Goal: Task Accomplishment & Management: Complete application form

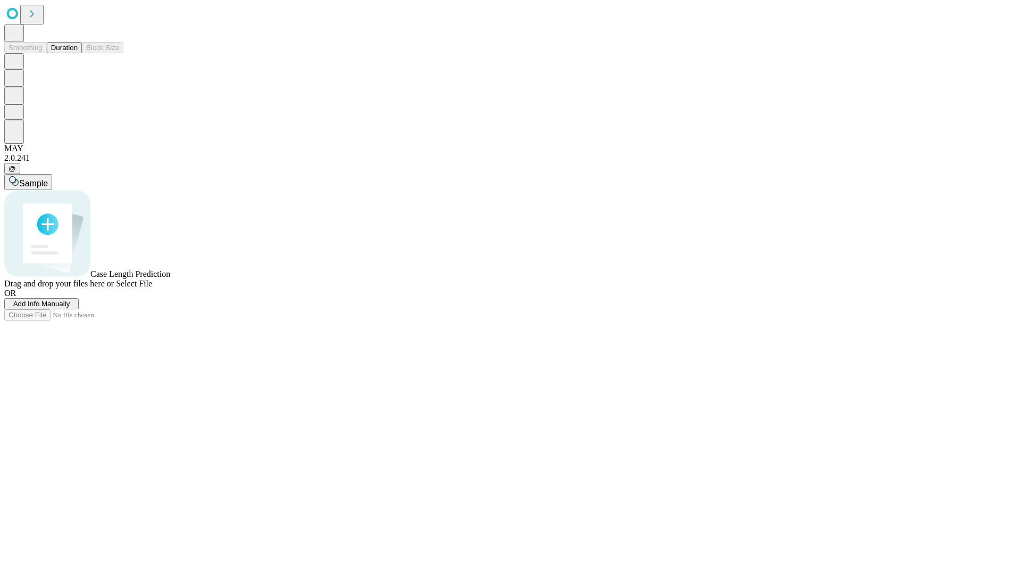
click at [70, 307] on span "Add Info Manually" at bounding box center [41, 304] width 57 height 8
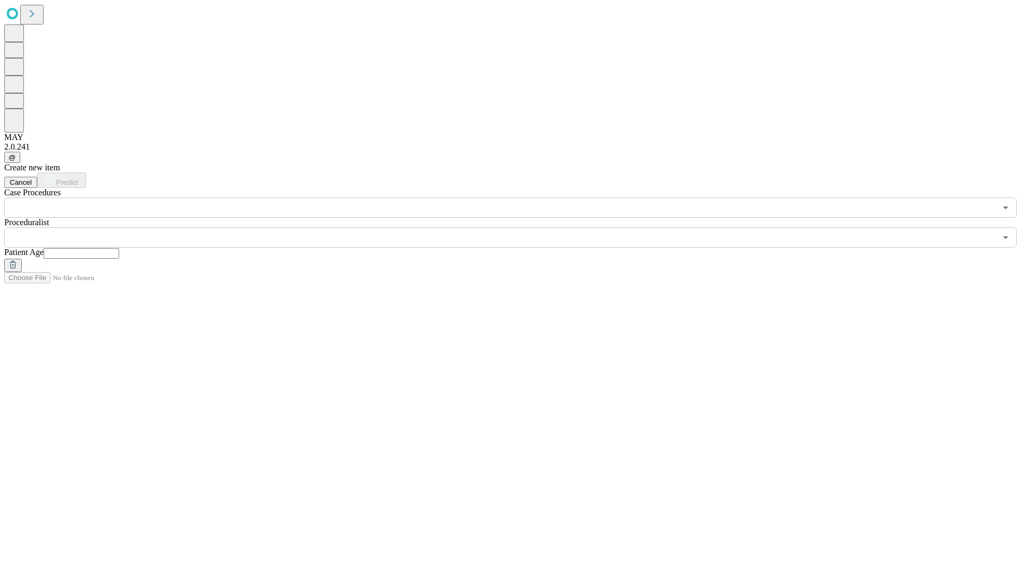
click at [119, 248] on input "text" at bounding box center [82, 253] width 76 height 11
type input "**"
click at [518, 227] on input "text" at bounding box center [500, 237] width 992 height 20
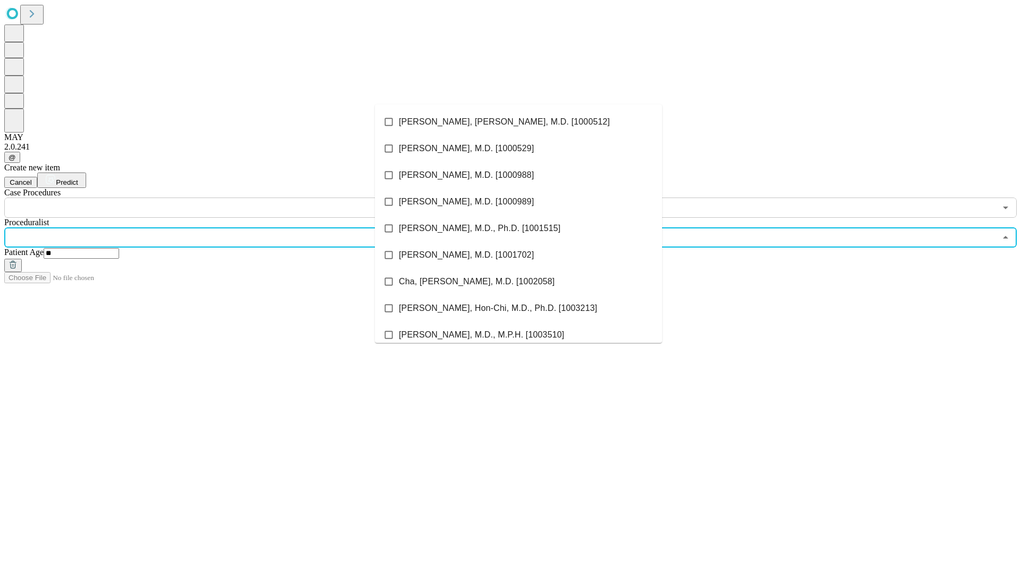
click at [519, 122] on li "[PERSON_NAME], [PERSON_NAME], M.D. [1000512]" at bounding box center [518, 122] width 287 height 27
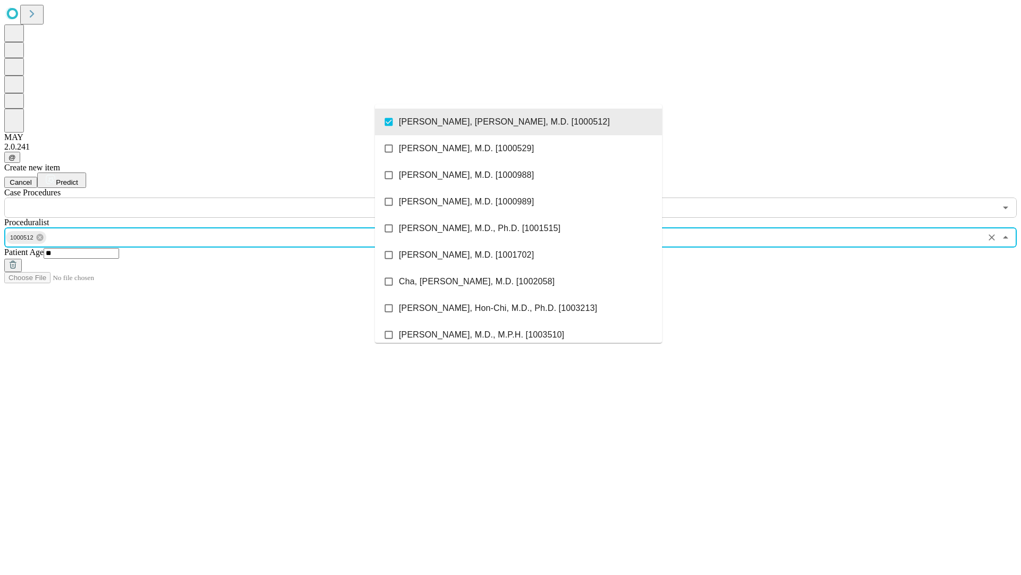
click at [223, 197] on input "text" at bounding box center [500, 207] width 992 height 20
